Goal: Information Seeking & Learning: Learn about a topic

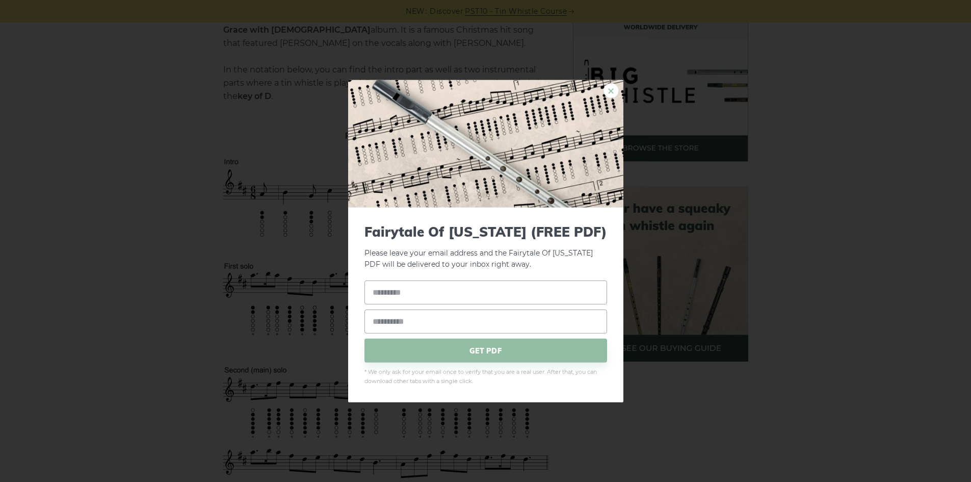
click at [610, 89] on link "×" at bounding box center [611, 90] width 15 height 15
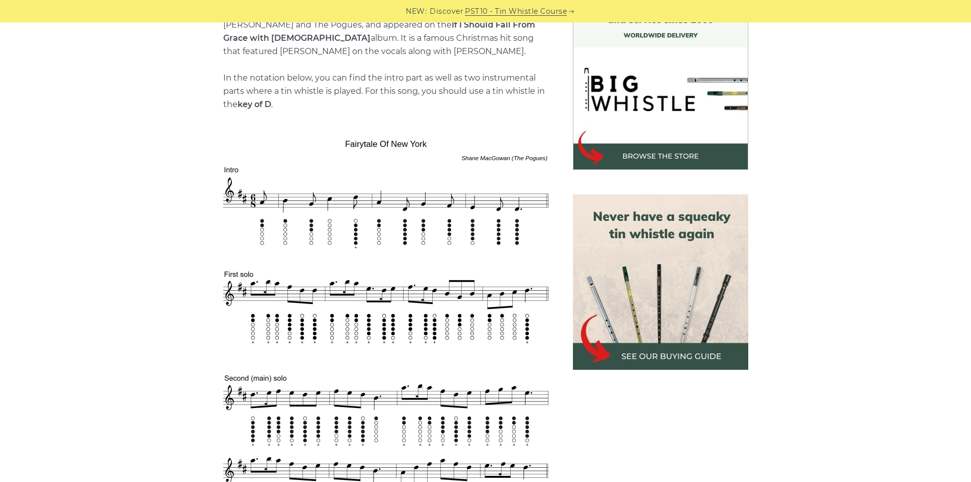
scroll to position [306, 0]
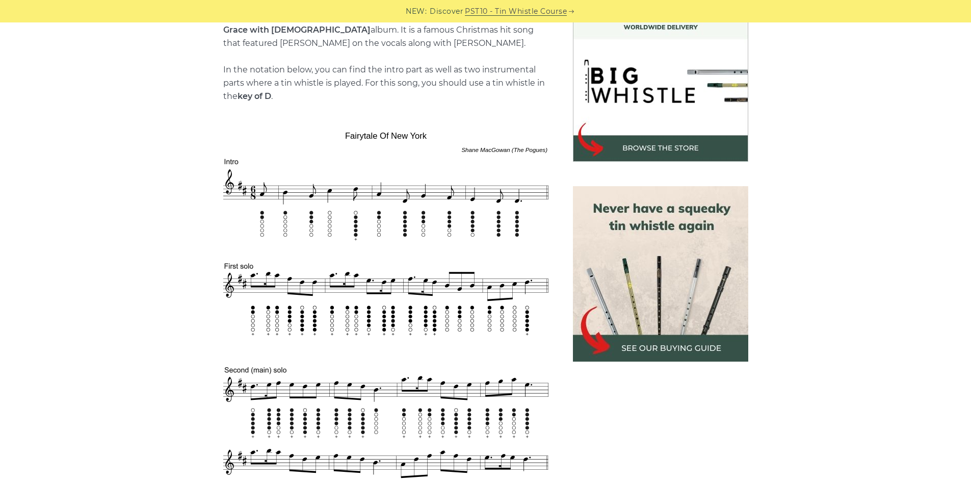
click at [677, 256] on img at bounding box center [660, 273] width 175 height 175
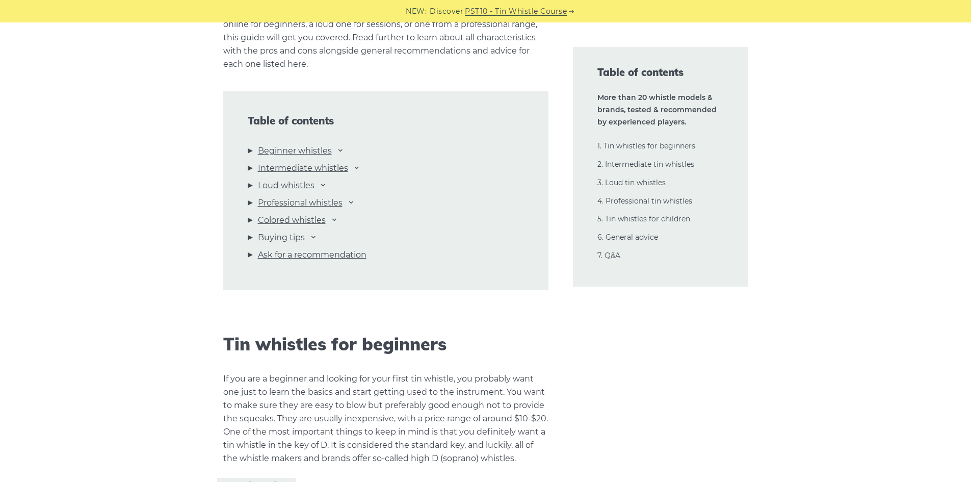
scroll to position [1070, 0]
click at [357, 167] on icon at bounding box center [357, 167] width 8 height 8
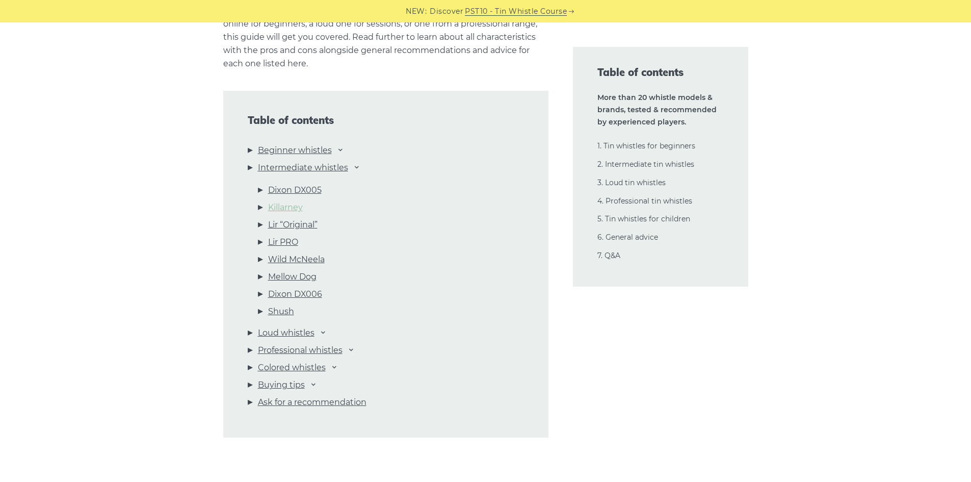
click at [295, 205] on link "Killarney" at bounding box center [285, 207] width 35 height 13
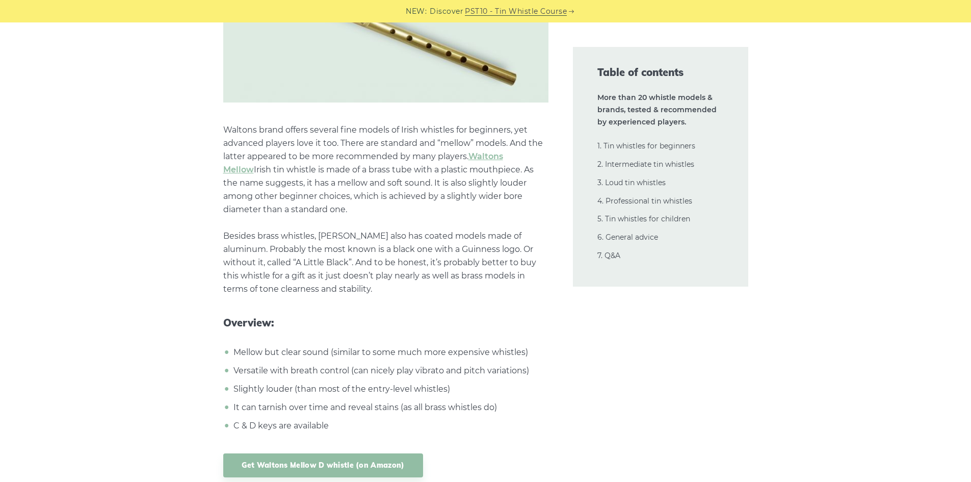
scroll to position [2365, 0]
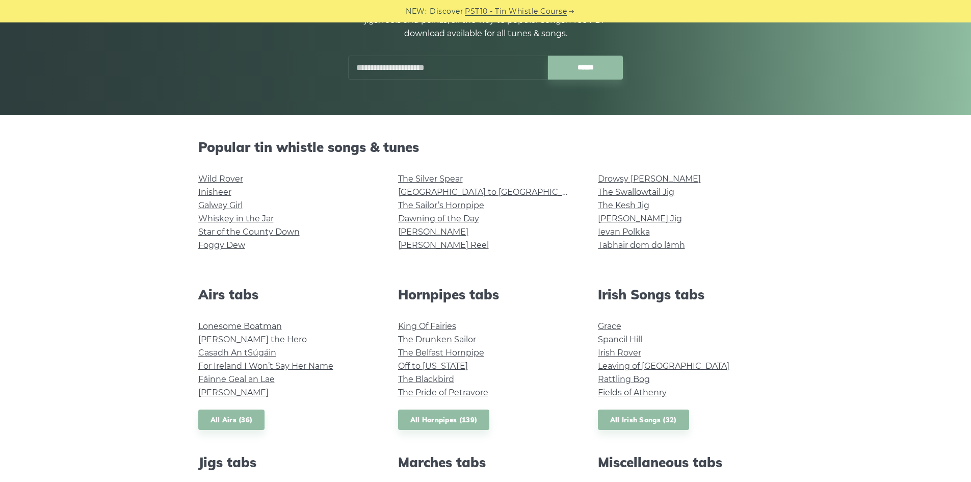
scroll to position [204, 0]
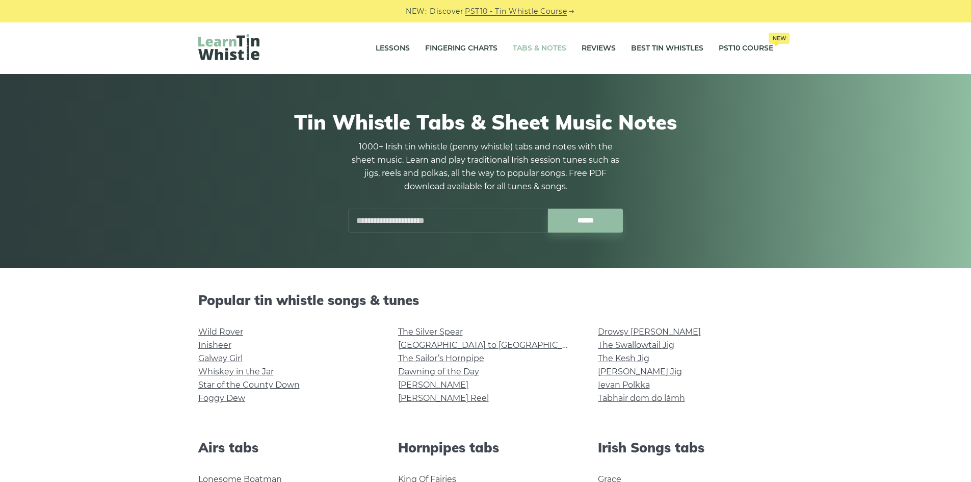
click at [419, 226] on input "text" at bounding box center [448, 220] width 200 height 24
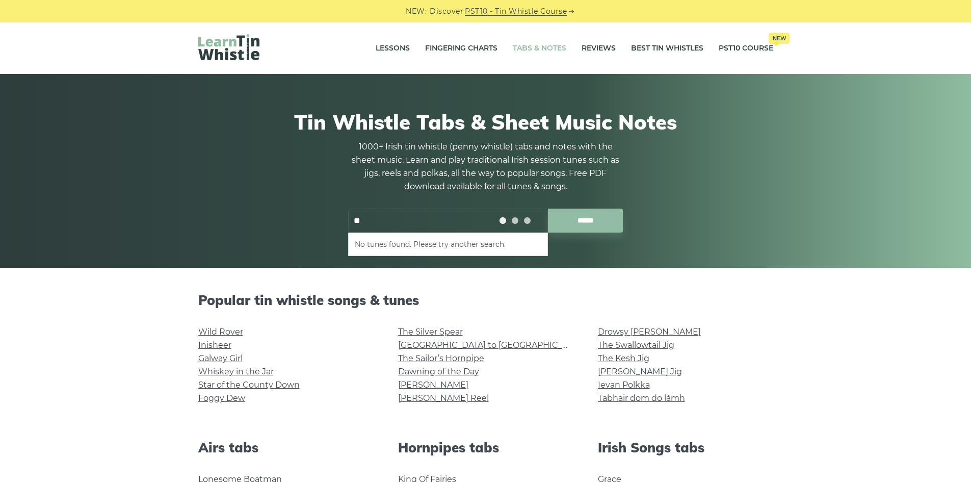
type input "*"
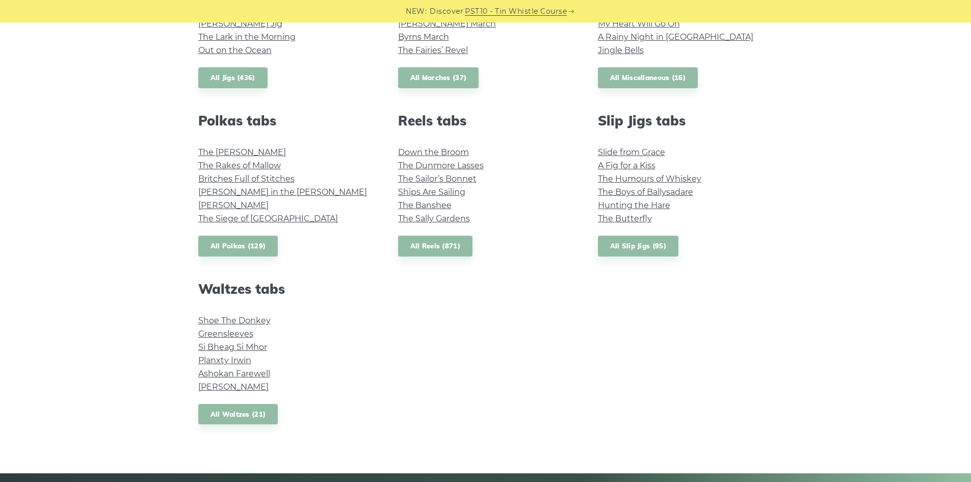
scroll to position [714, 0]
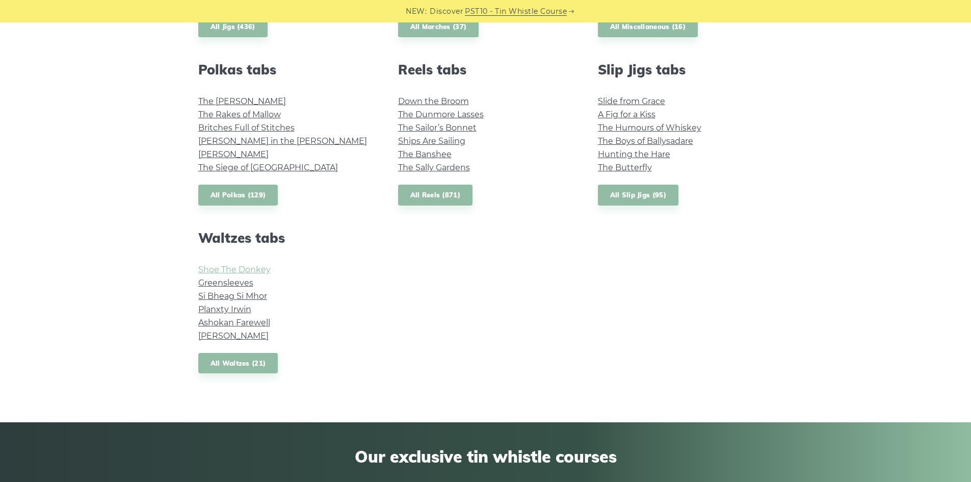
type input "*****"
click at [251, 284] on link "Greensleeves" at bounding box center [225, 283] width 55 height 10
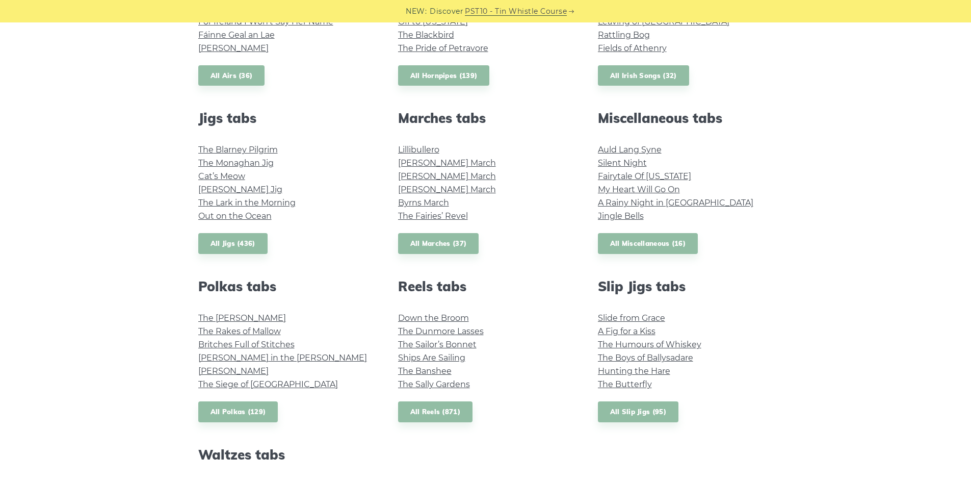
scroll to position [459, 0]
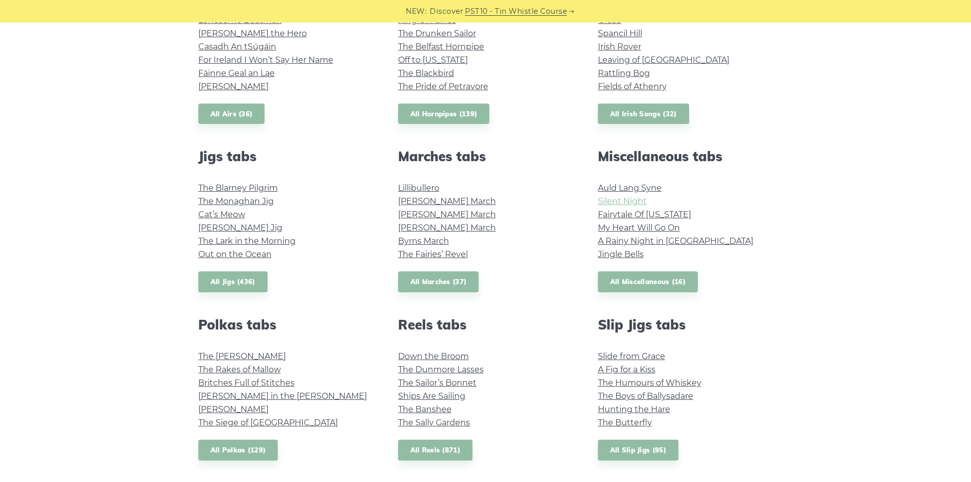
click at [630, 199] on link "Silent Night" at bounding box center [622, 201] width 49 height 10
click at [627, 225] on link "My Heart Will Go On" at bounding box center [639, 228] width 82 height 10
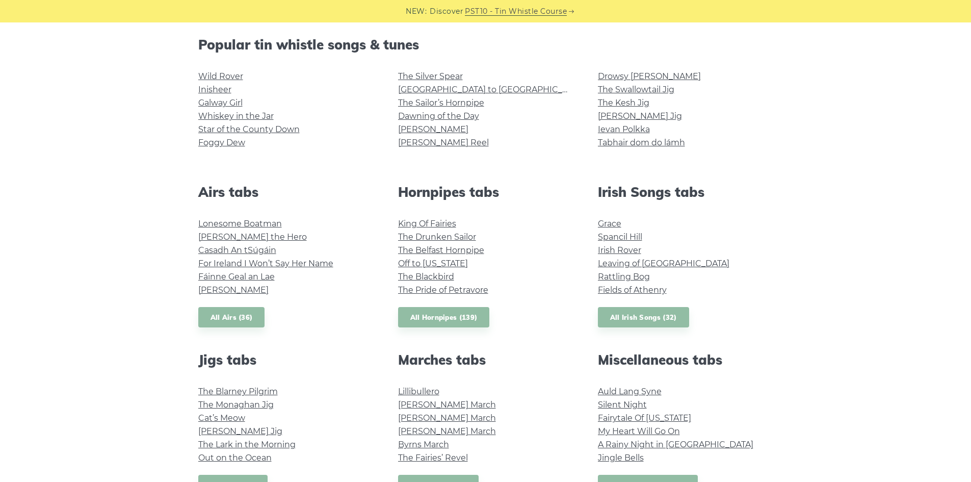
scroll to position [255, 0]
click at [622, 290] on link "Fields of Athenry" at bounding box center [632, 290] width 69 height 10
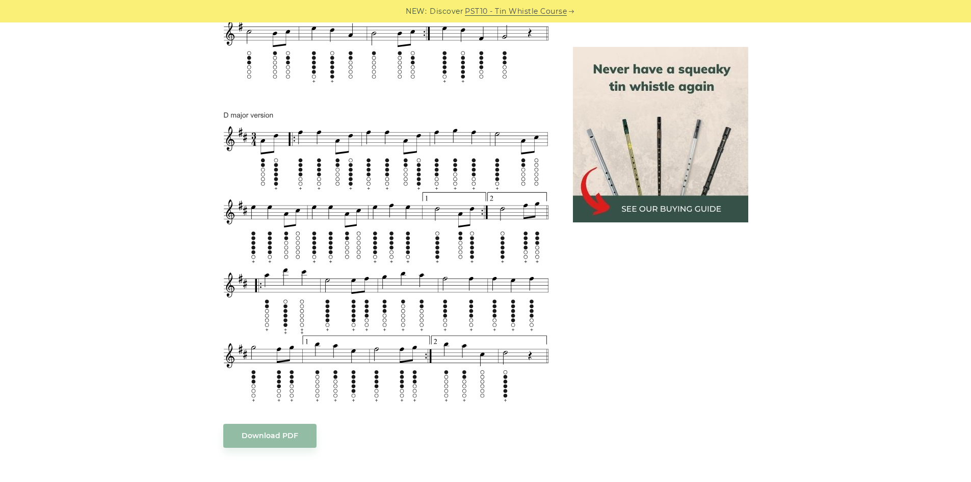
scroll to position [612, 0]
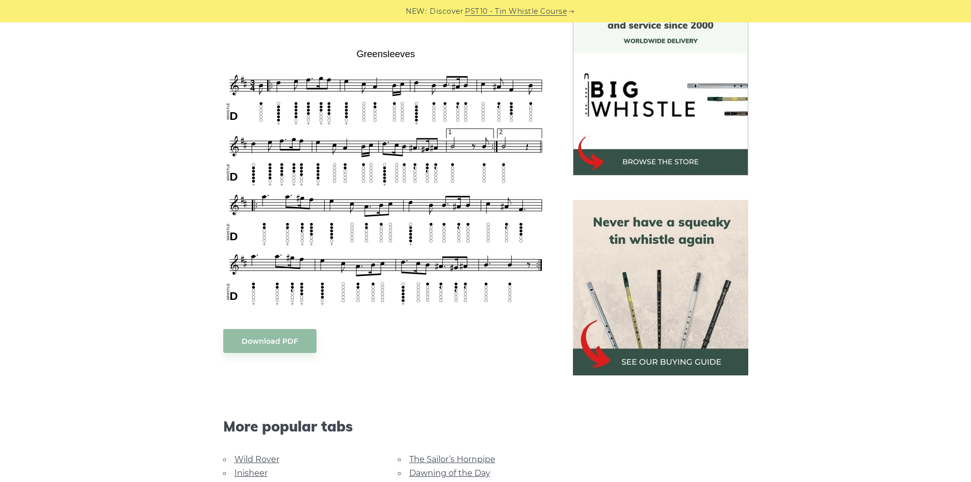
scroll to position [204, 0]
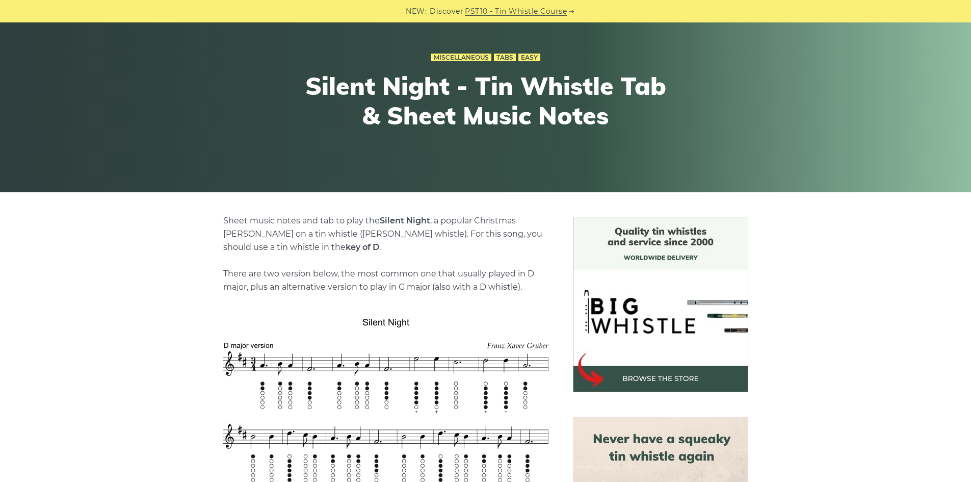
scroll to position [204, 0]
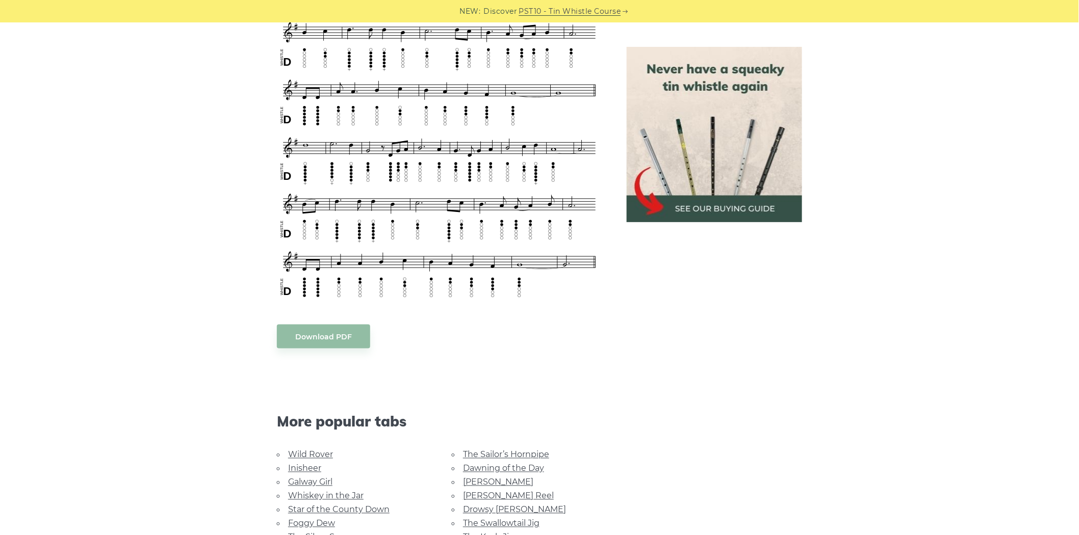
scroll to position [470, 0]
